Goal: Find specific page/section: Find specific page/section

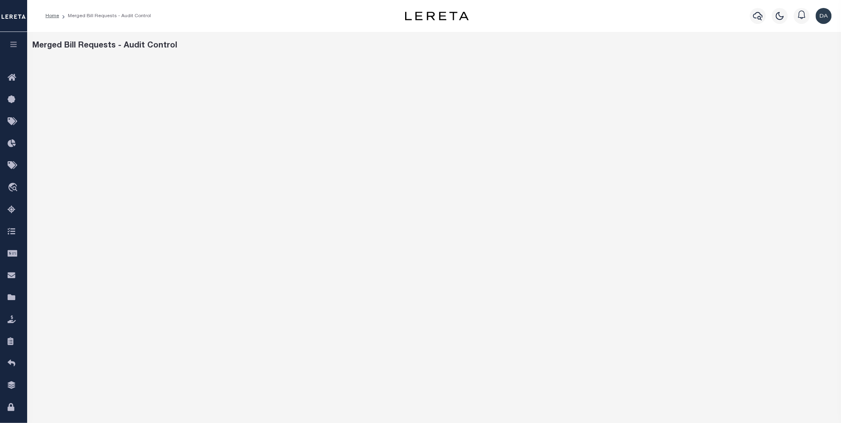
click at [21, 44] on button "button" at bounding box center [13, 45] width 27 height 27
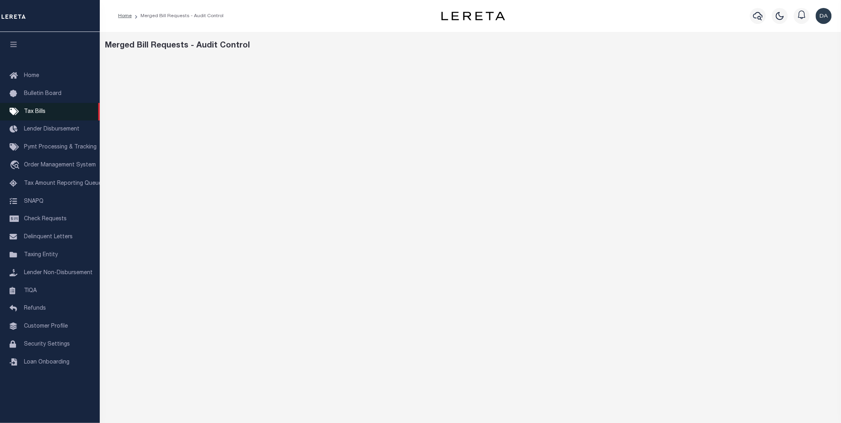
click at [47, 113] on link "Tax Bills" at bounding box center [50, 112] width 100 height 18
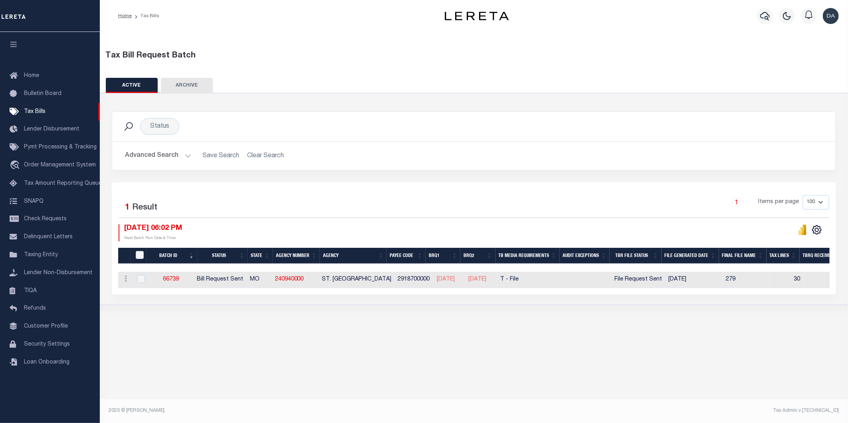
click at [165, 161] on button "Advanced Search" at bounding box center [158, 156] width 66 height 16
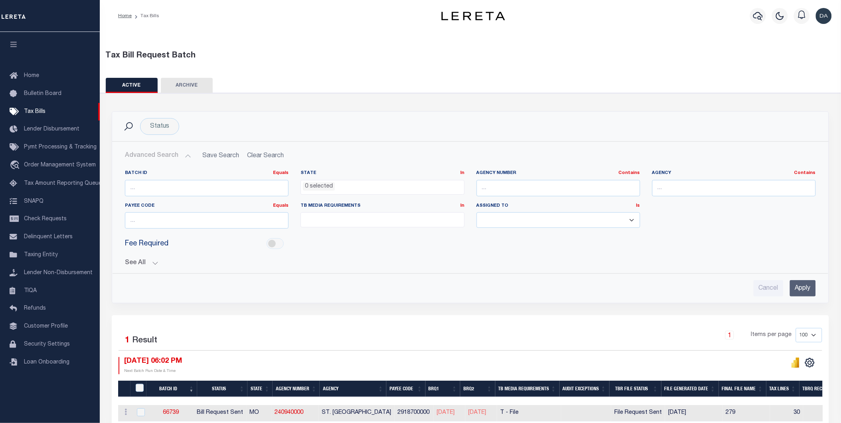
scroll to position [44, 0]
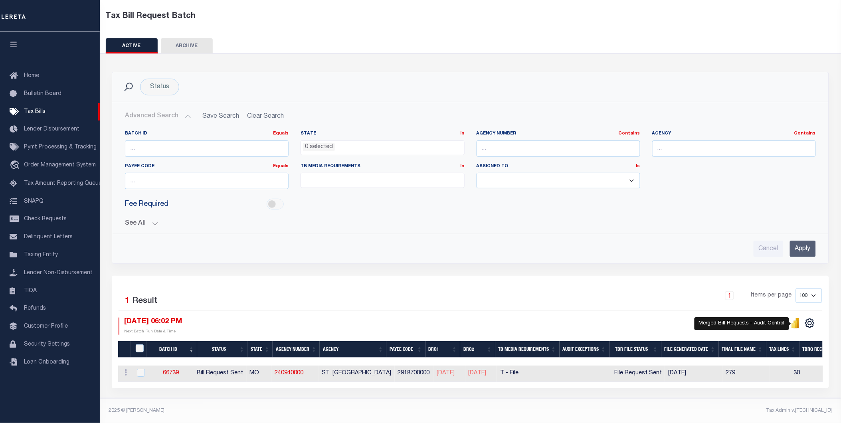
click at [795, 323] on icon "" at bounding box center [793, 325] width 4 height 5
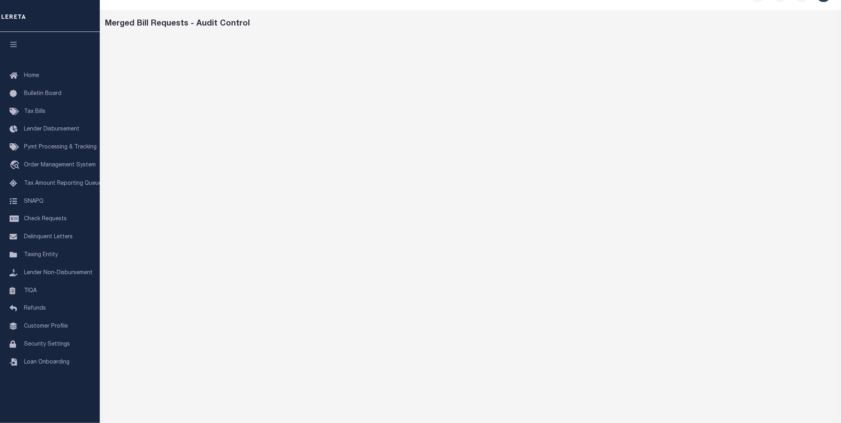
scroll to position [19, 0]
click at [34, 73] on span "Home" at bounding box center [31, 76] width 15 height 6
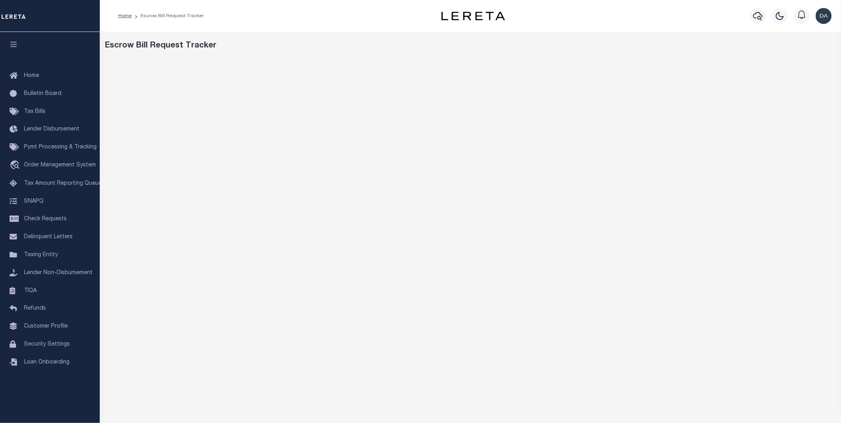
scroll to position [77, 0]
